Goal: Answer question/provide support

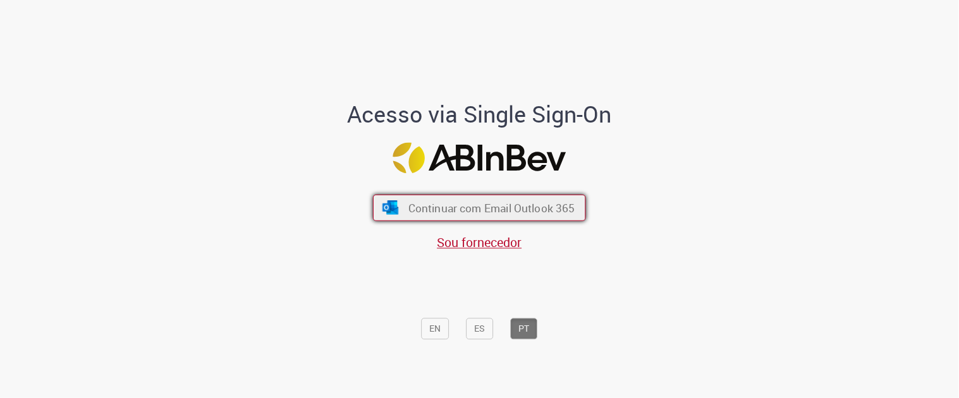
click at [412, 209] on span "Continuar com Email Outlook 365" at bounding box center [491, 207] width 167 height 15
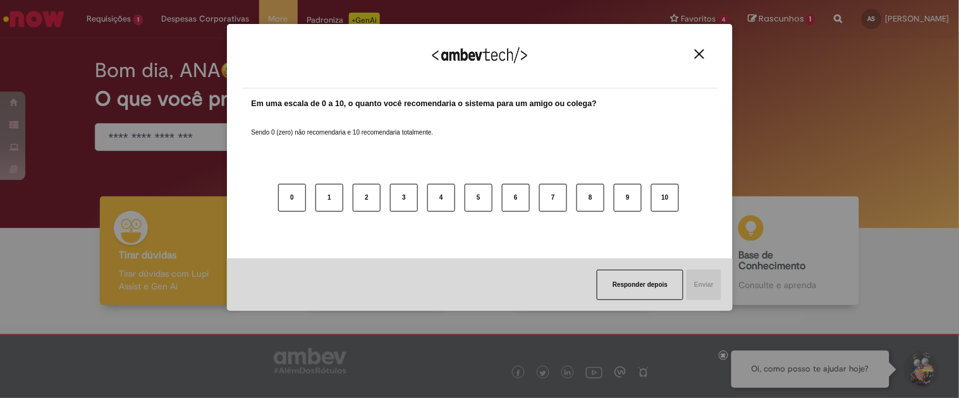
click at [698, 49] on img "Close" at bounding box center [698, 53] width 9 height 9
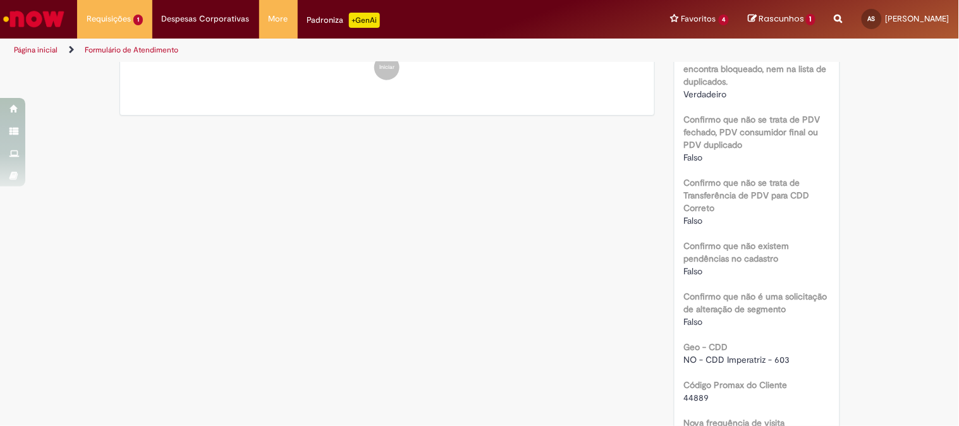
scroll to position [584, 0]
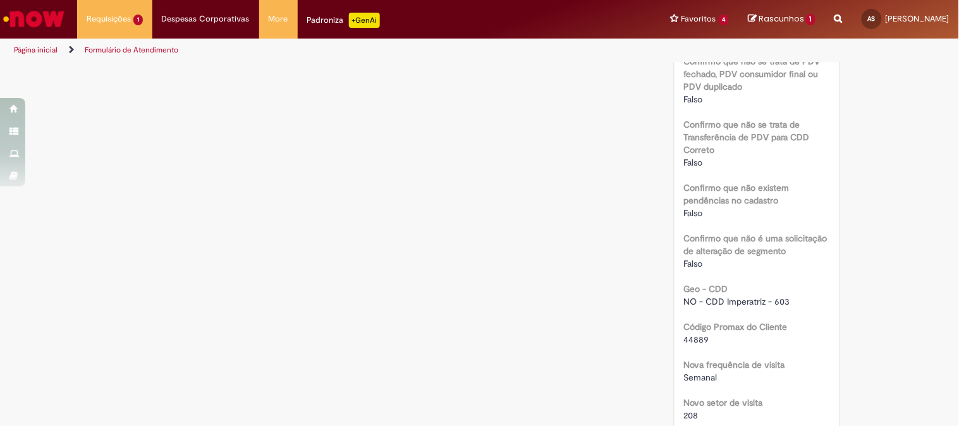
click at [233, 368] on div "Verificar Código de Barras Aguardando Aprovação Aguardando atendimento Em andam…" at bounding box center [479, 123] width 739 height 1288
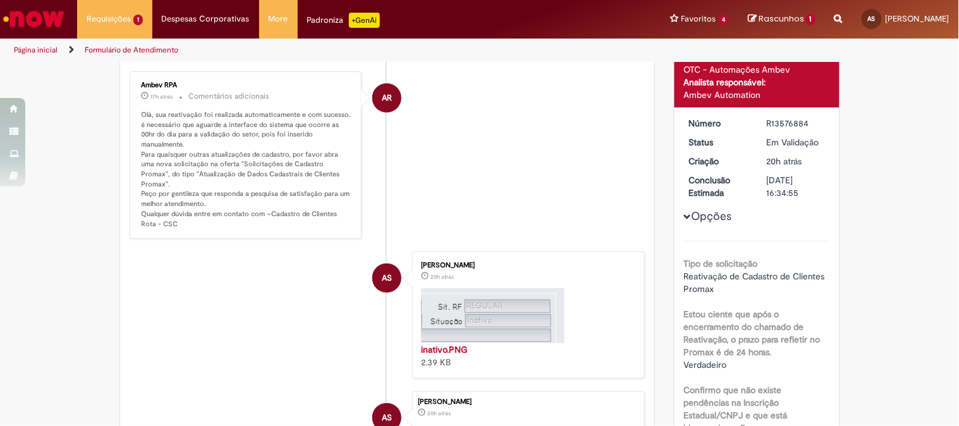
scroll to position [0, 0]
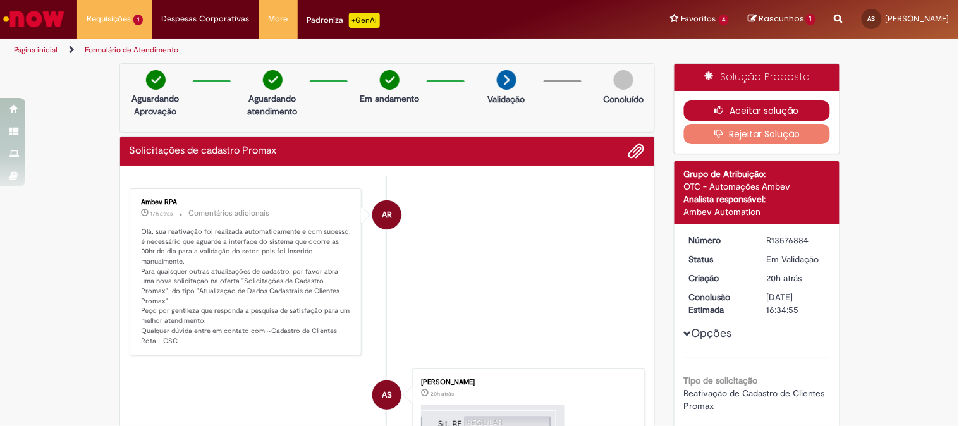
click at [756, 102] on button "Aceitar solução" at bounding box center [757, 110] width 146 height 20
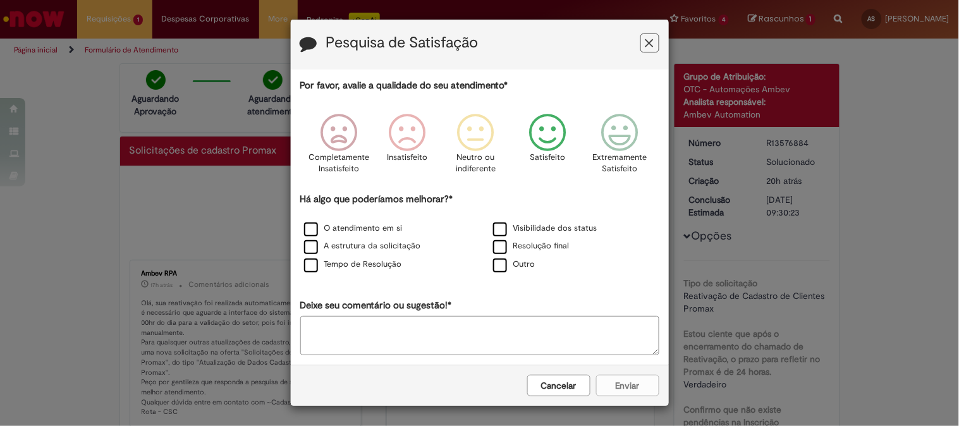
click at [557, 135] on icon "Feedback" at bounding box center [547, 133] width 47 height 38
click at [329, 263] on label "Tempo de Resolução" at bounding box center [353, 264] width 98 height 12
click at [639, 394] on button "Enviar" at bounding box center [627, 385] width 63 height 21
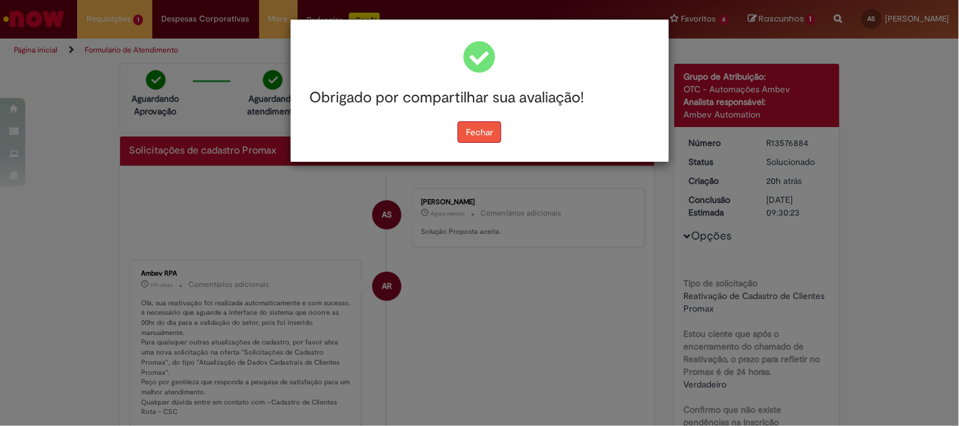
click at [465, 135] on button "Fechar" at bounding box center [479, 131] width 44 height 21
